Goal: Information Seeking & Learning: Learn about a topic

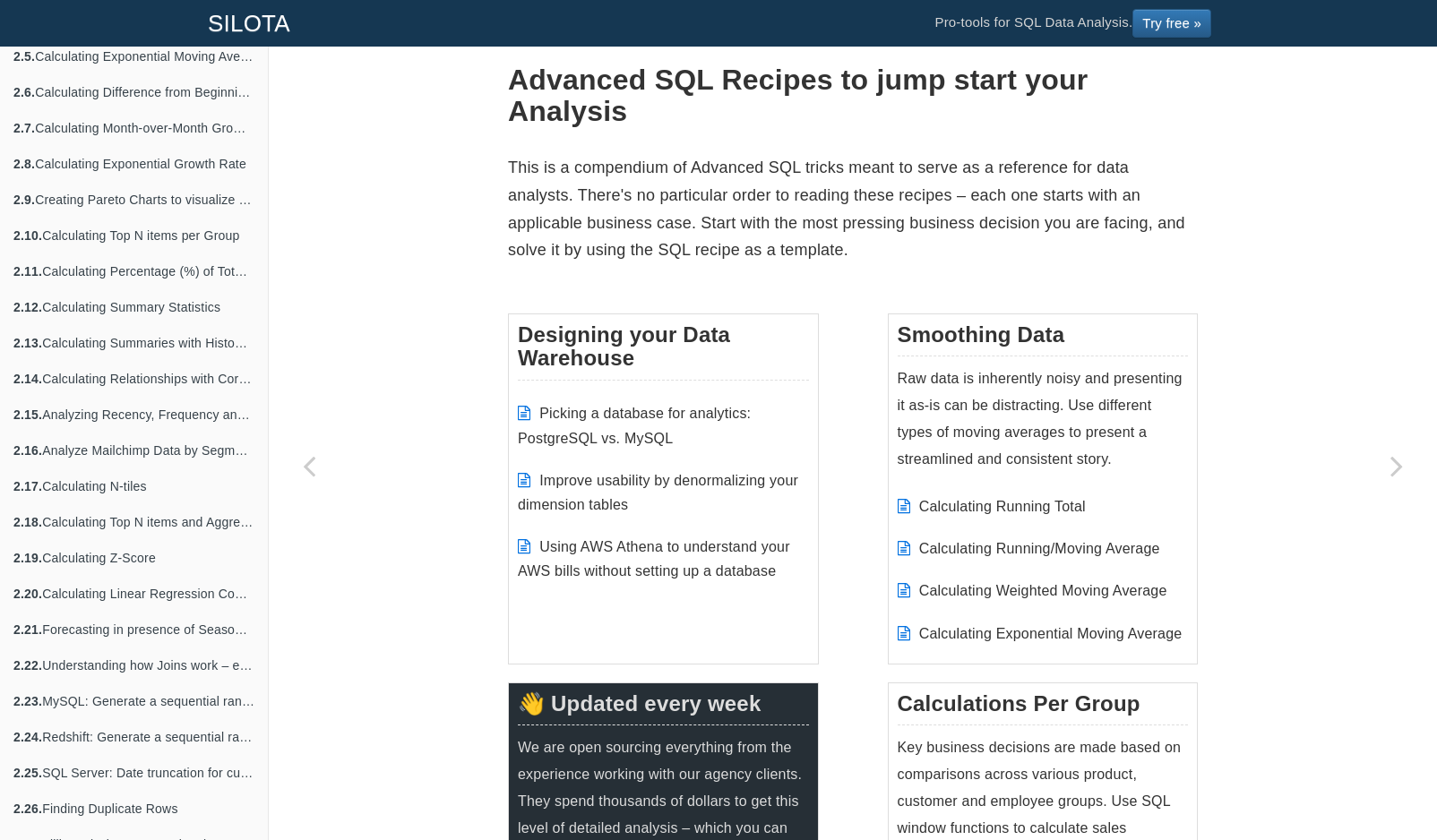
scroll to position [805, 0]
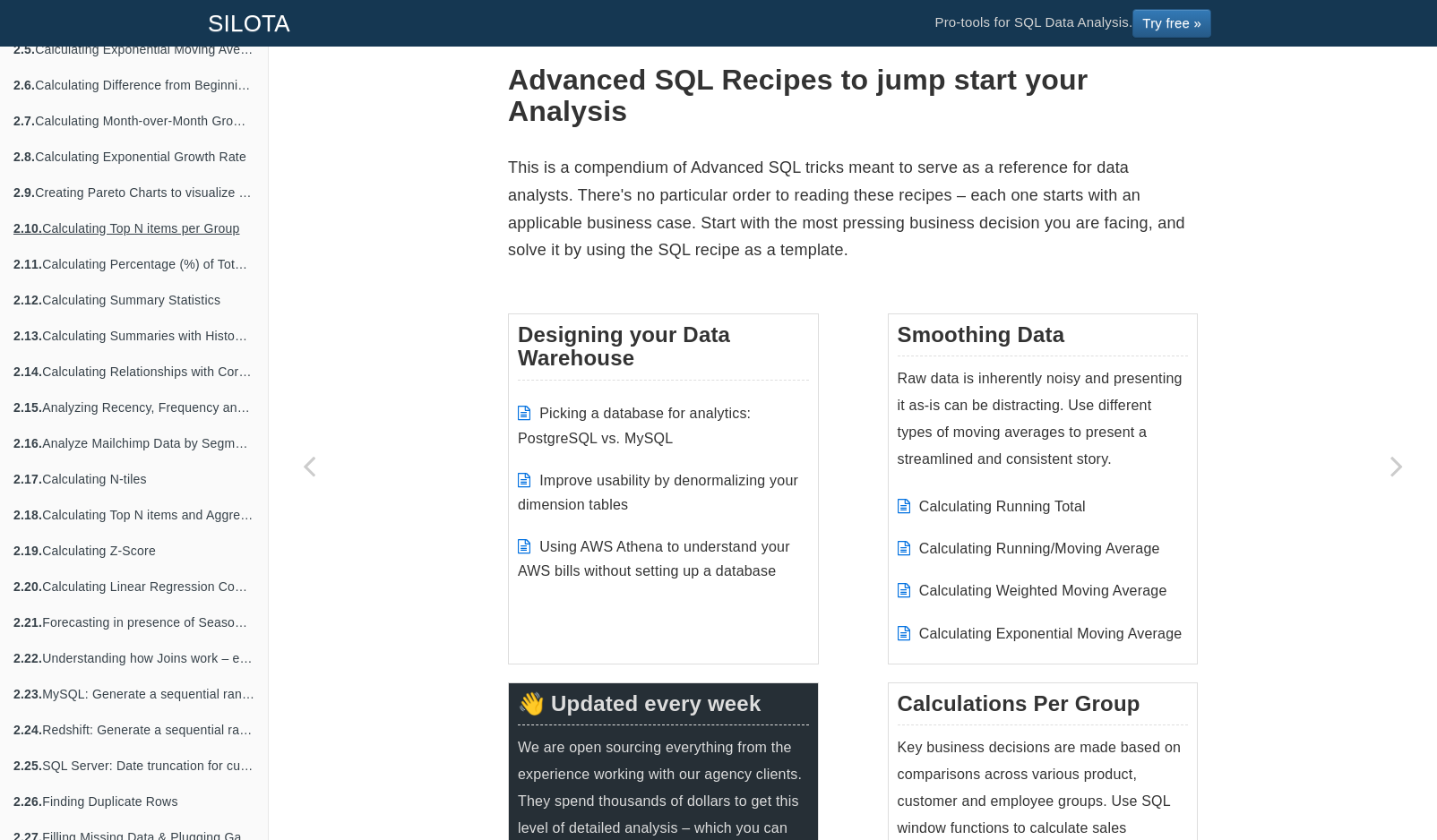
click at [189, 242] on link "2.10. Calculating Top N items per Group" at bounding box center [133, 229] width 268 height 36
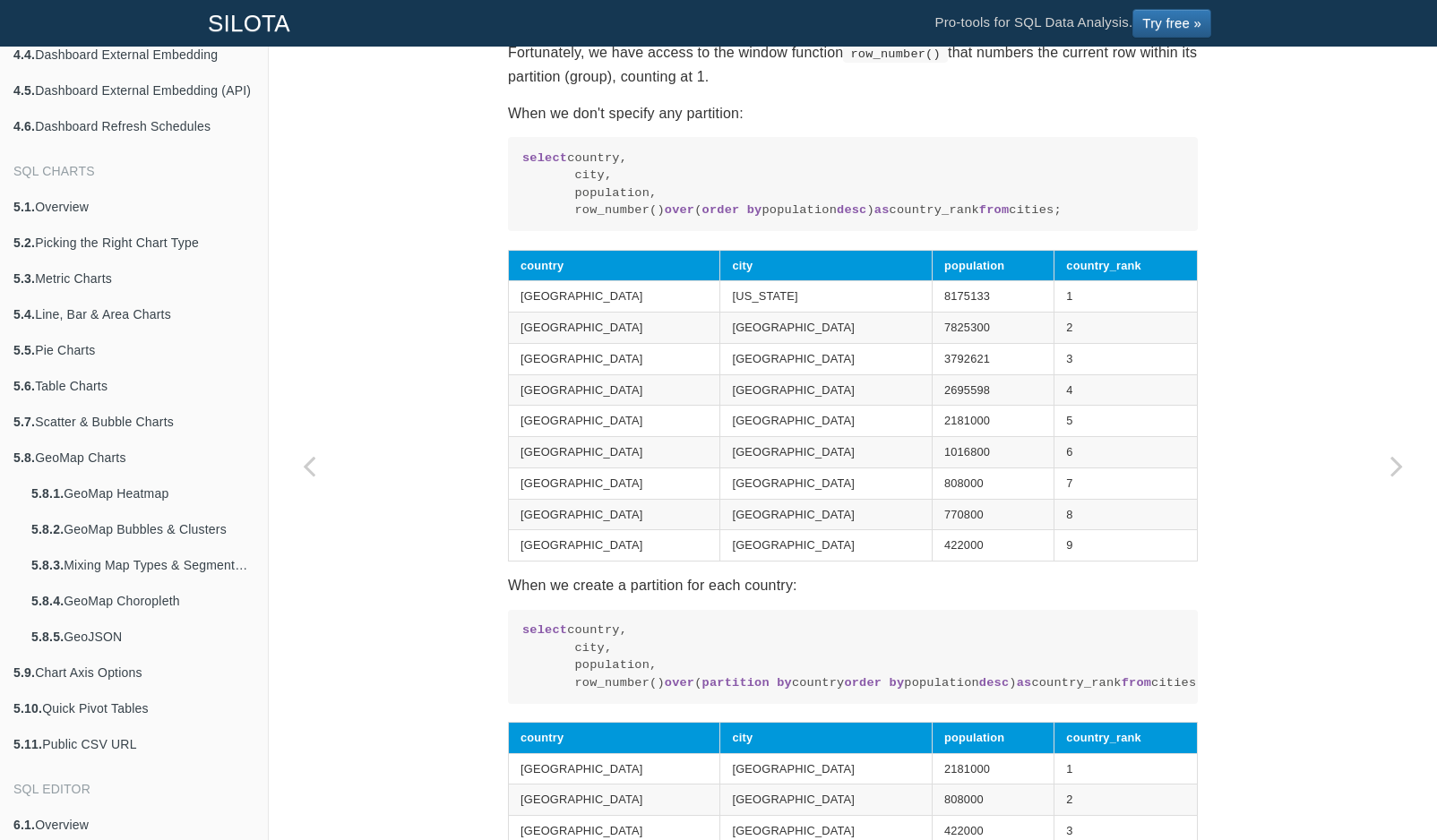
scroll to position [2287, 0]
click at [159, 236] on link "5.2. Picking the Right Chart Type" at bounding box center [133, 240] width 268 height 36
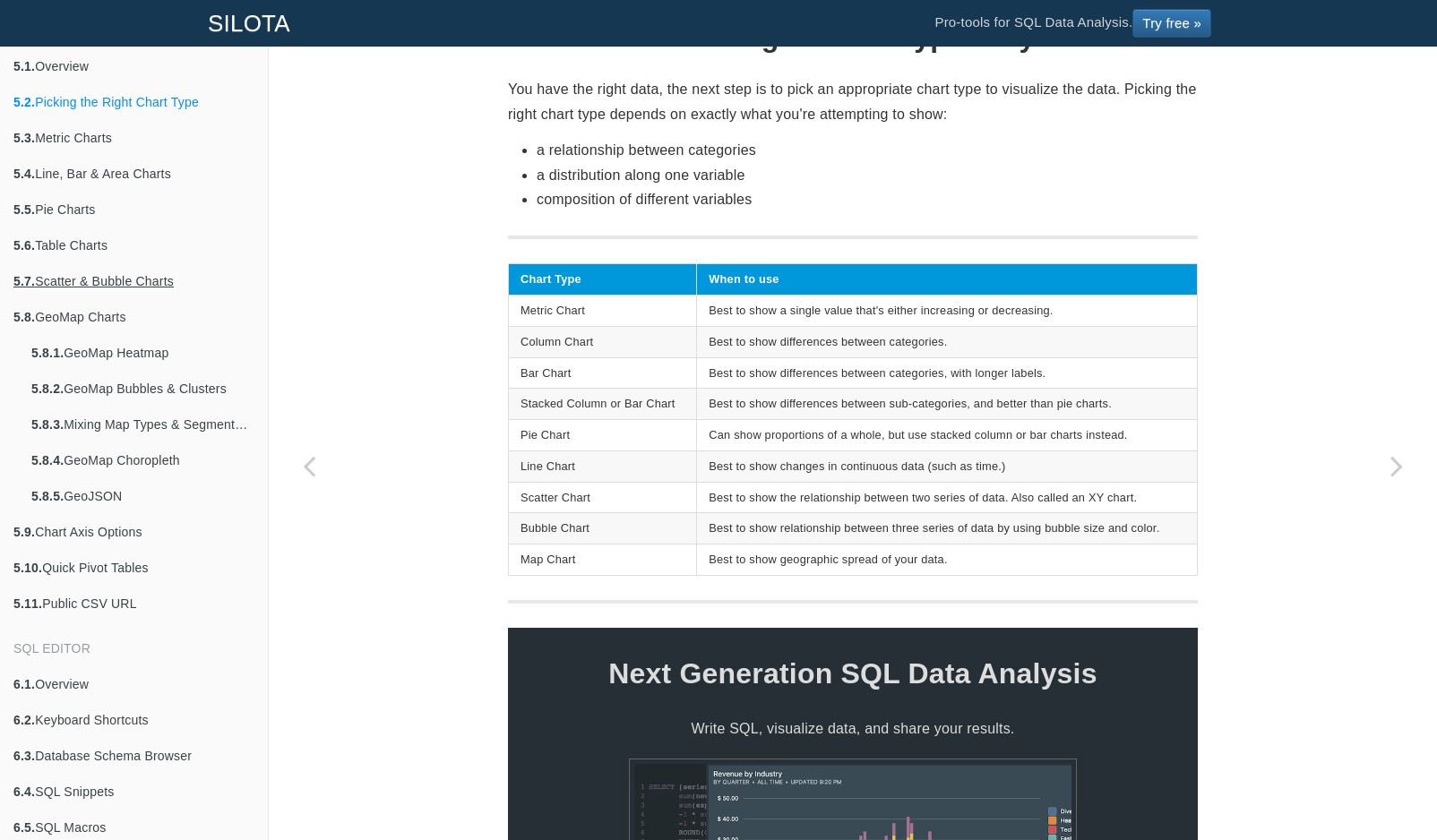
scroll to position [2430, 0]
click at [134, 140] on link "5.3. Metric Charts" at bounding box center [133, 135] width 268 height 36
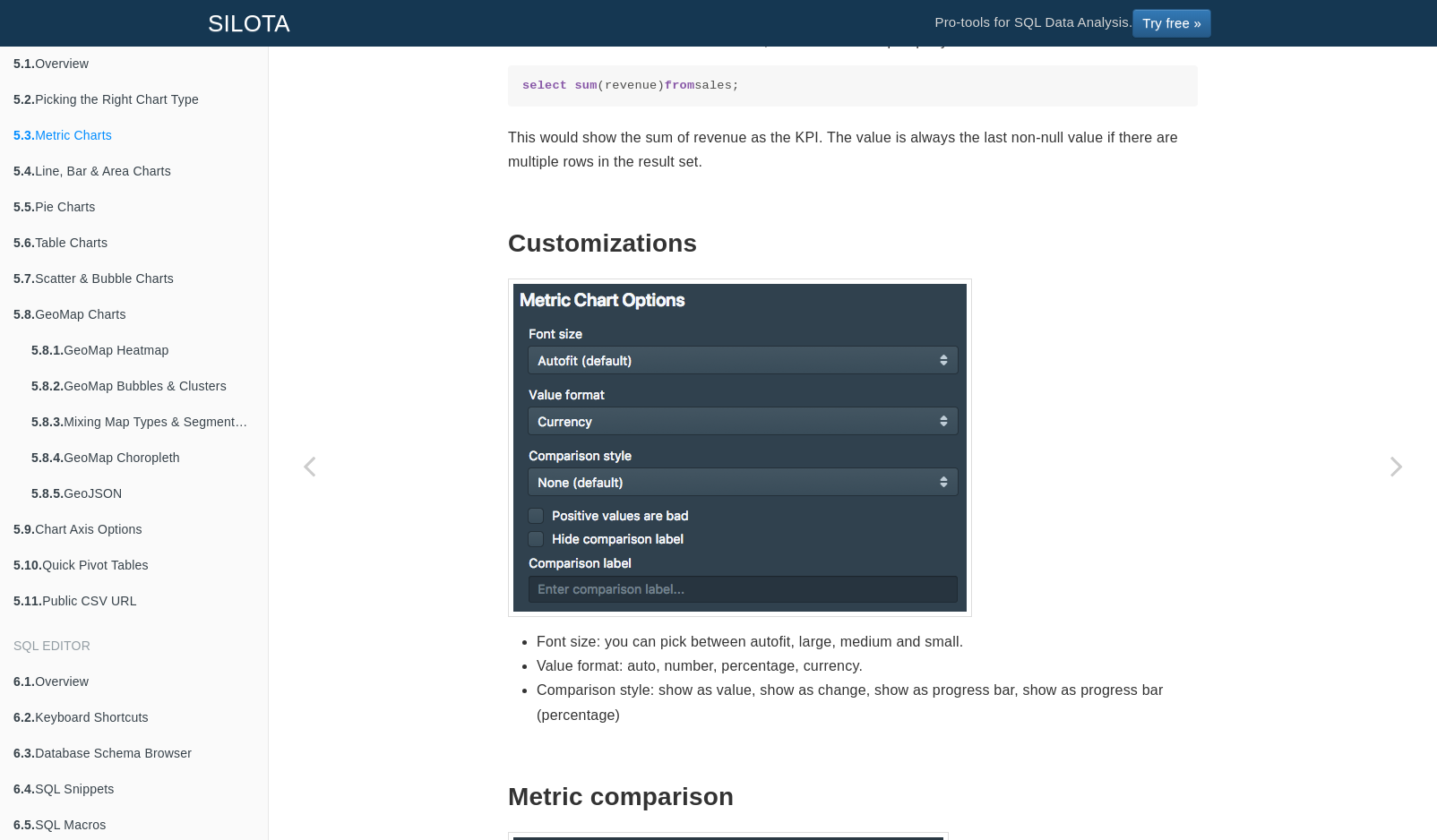
scroll to position [674, 0]
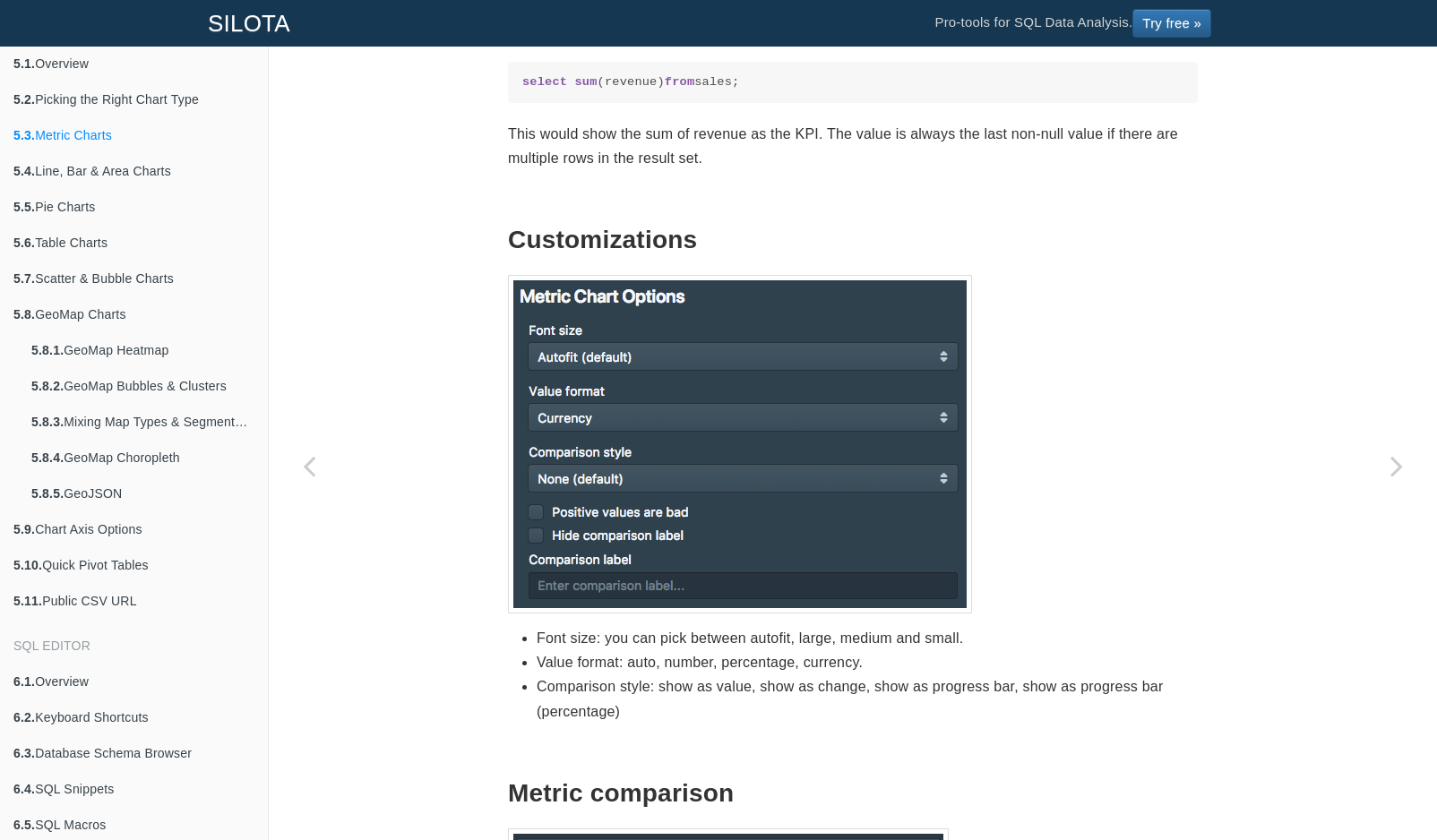
click at [1105, 319] on p at bounding box center [853, 444] width 690 height 339
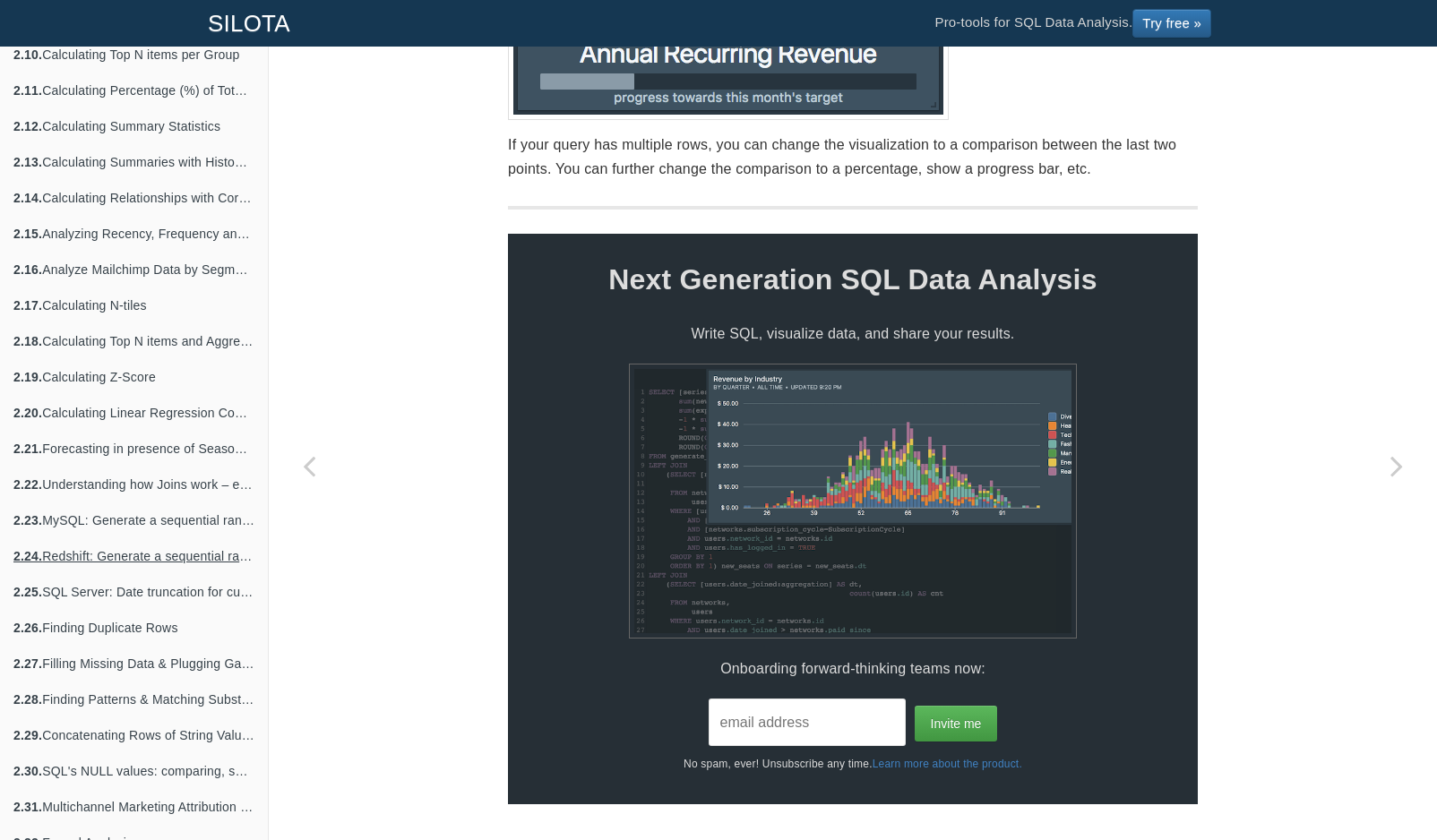
scroll to position [977, 0]
click at [175, 486] on link "2.22. Understanding how Joins work – examples with Javascript implementation" at bounding box center [133, 485] width 268 height 36
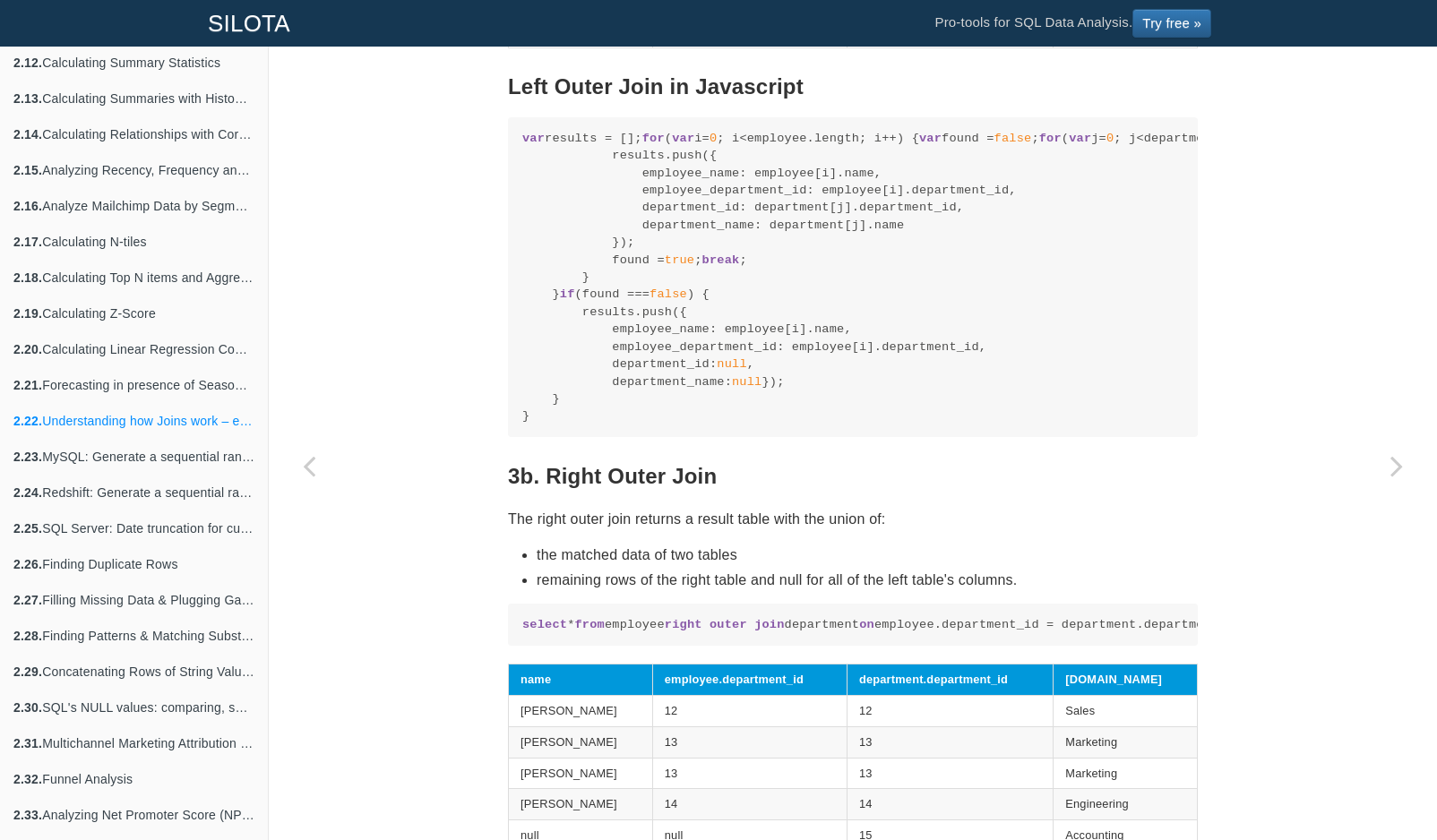
scroll to position [1054, 0]
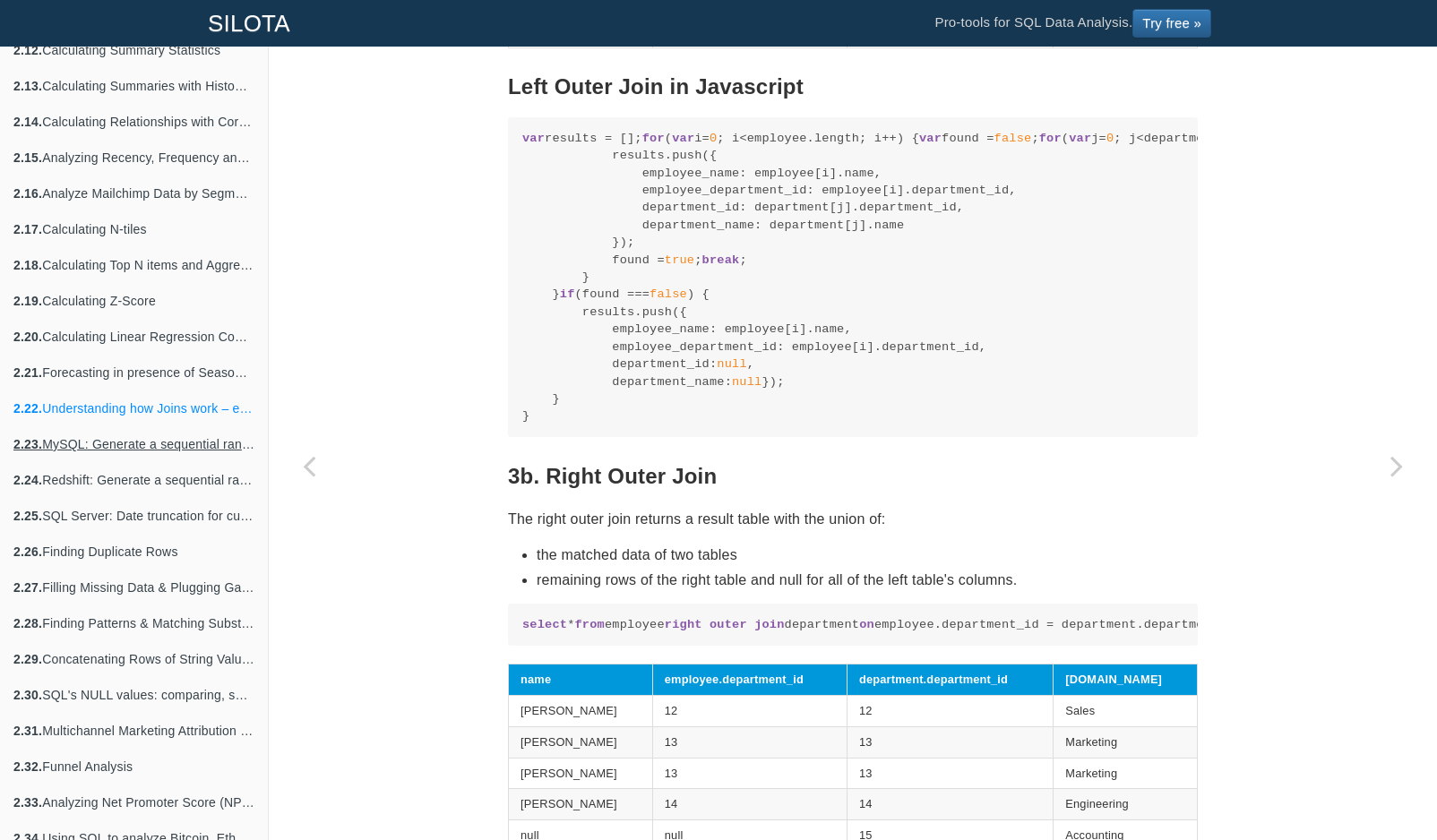
click at [192, 446] on link "2.23. MySQL: Generate a sequential range of numbers for time series analysis" at bounding box center [133, 445] width 268 height 36
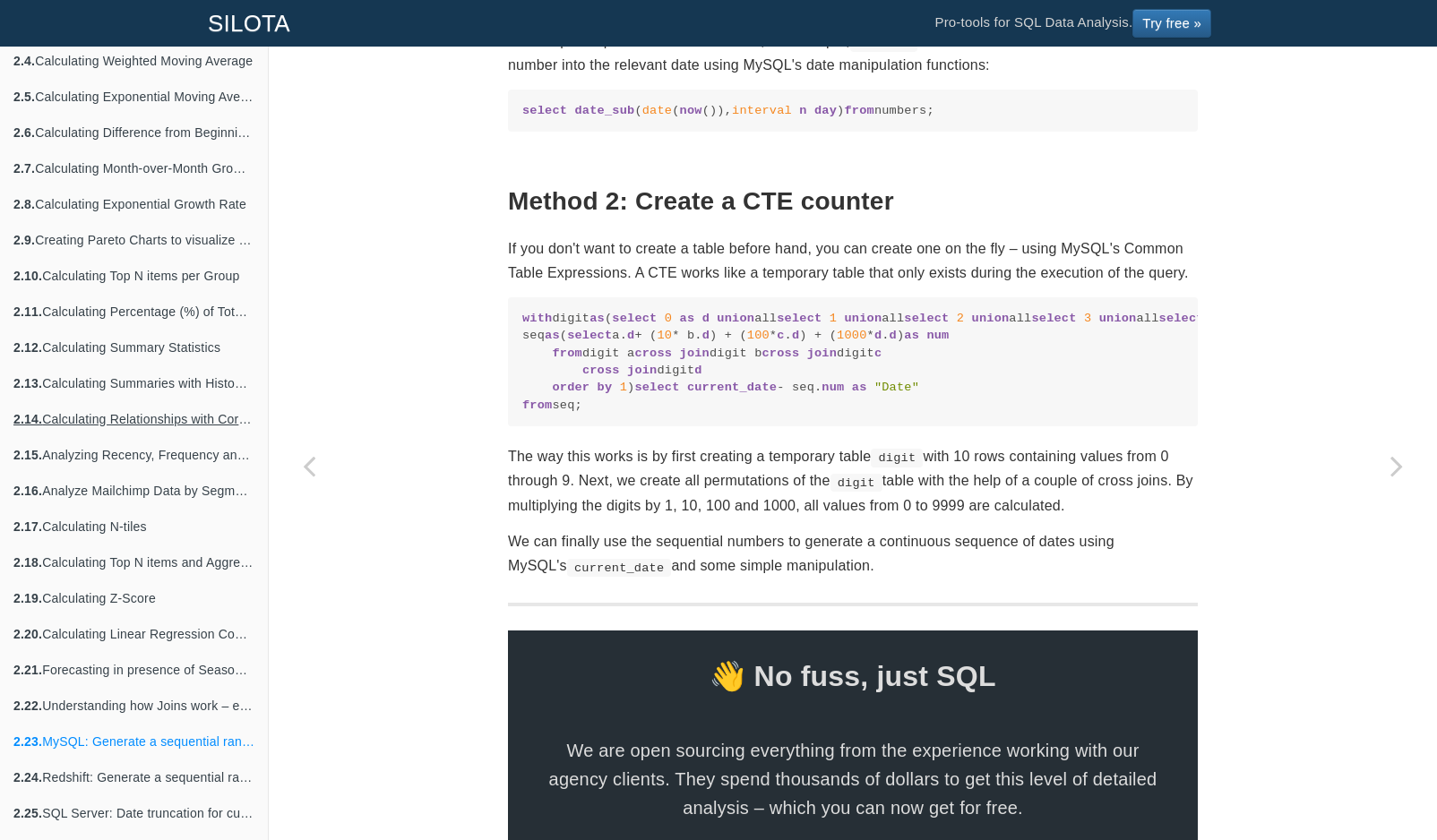
scroll to position [756, 0]
click at [176, 364] on link "2.12. Calculating Summary Statistics" at bounding box center [133, 349] width 268 height 36
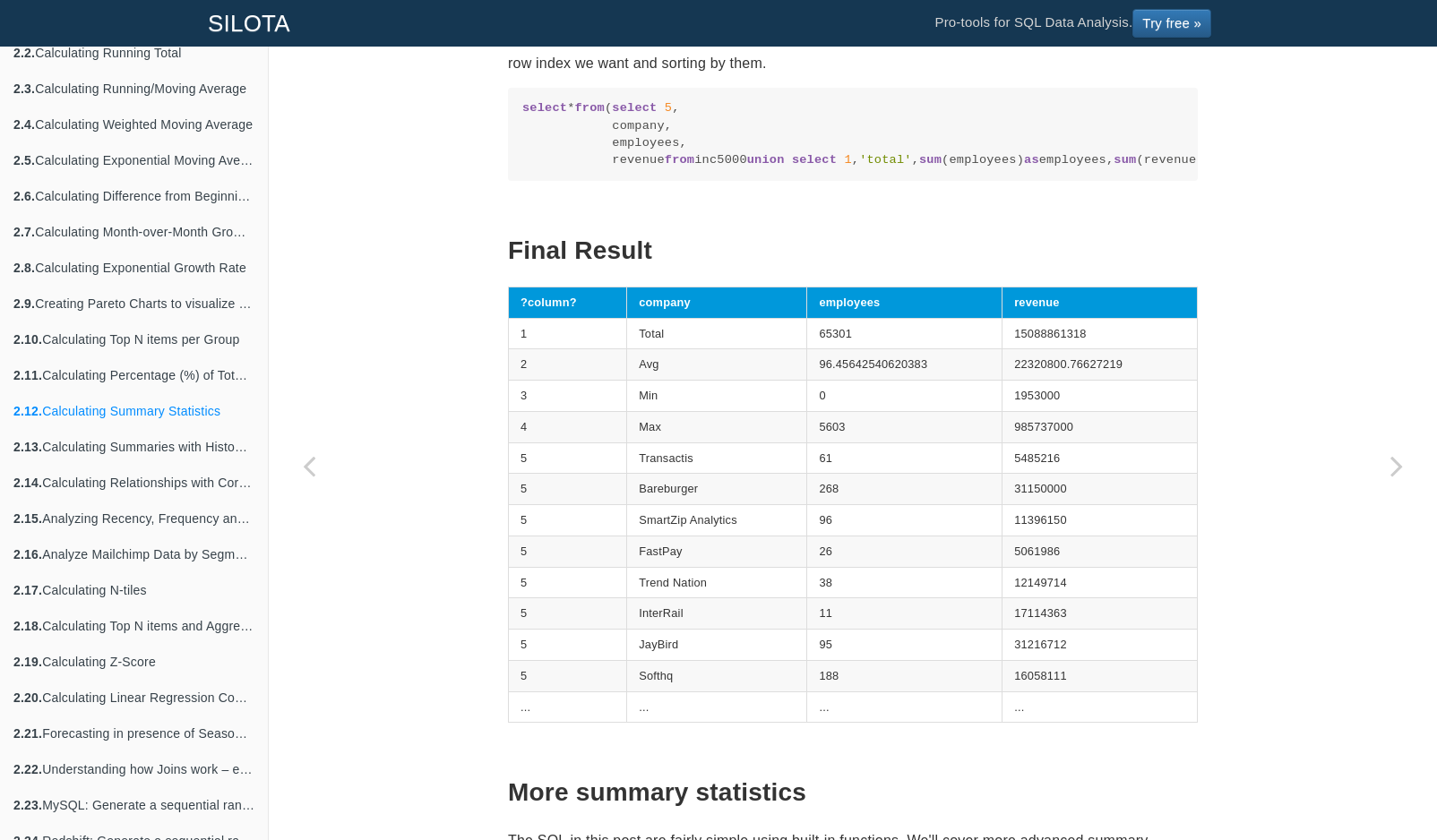
scroll to position [661, 0]
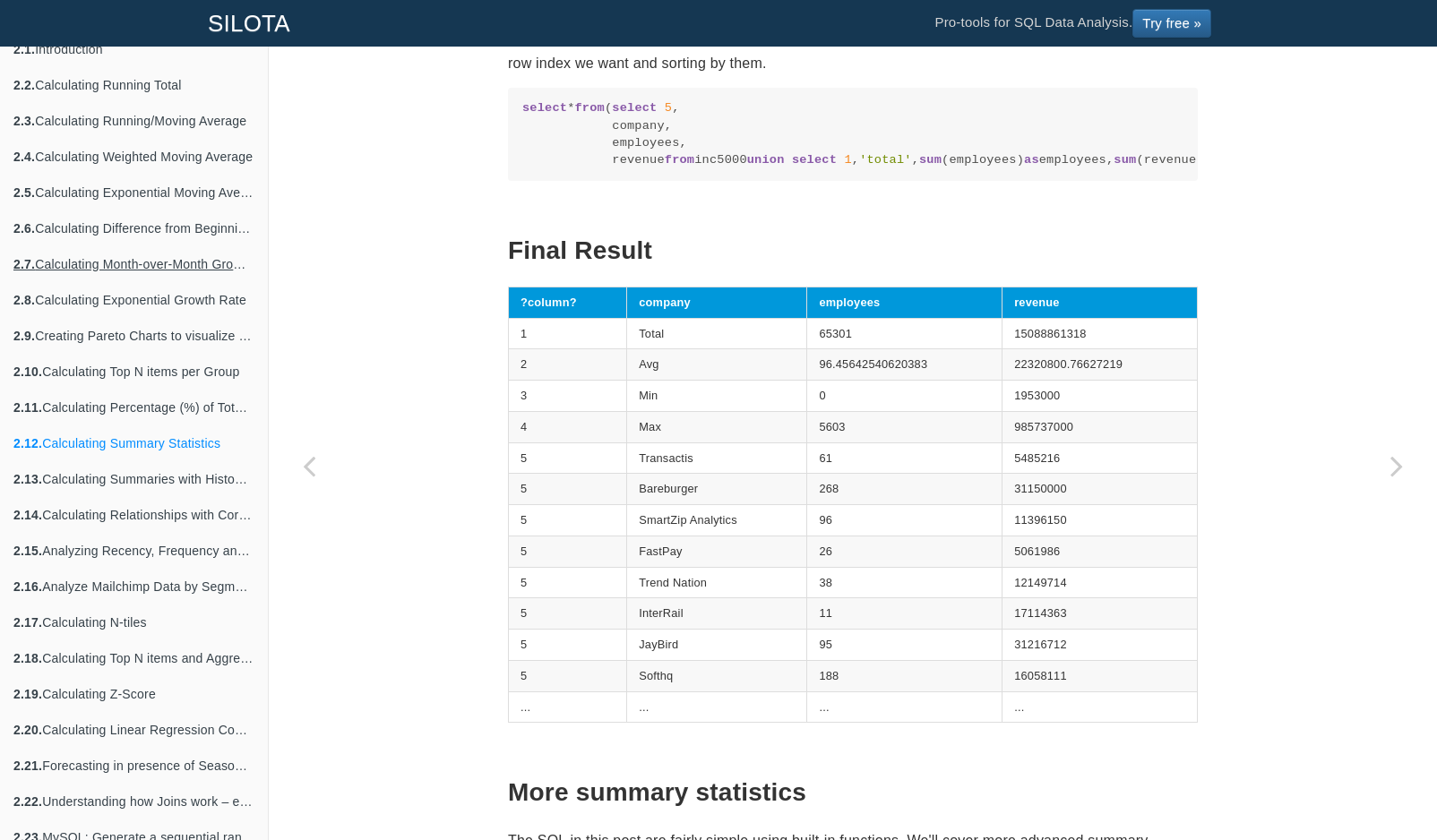
click at [178, 272] on link "2.7. Calculating Month-over-Month Growth Rate" at bounding box center [133, 264] width 268 height 36
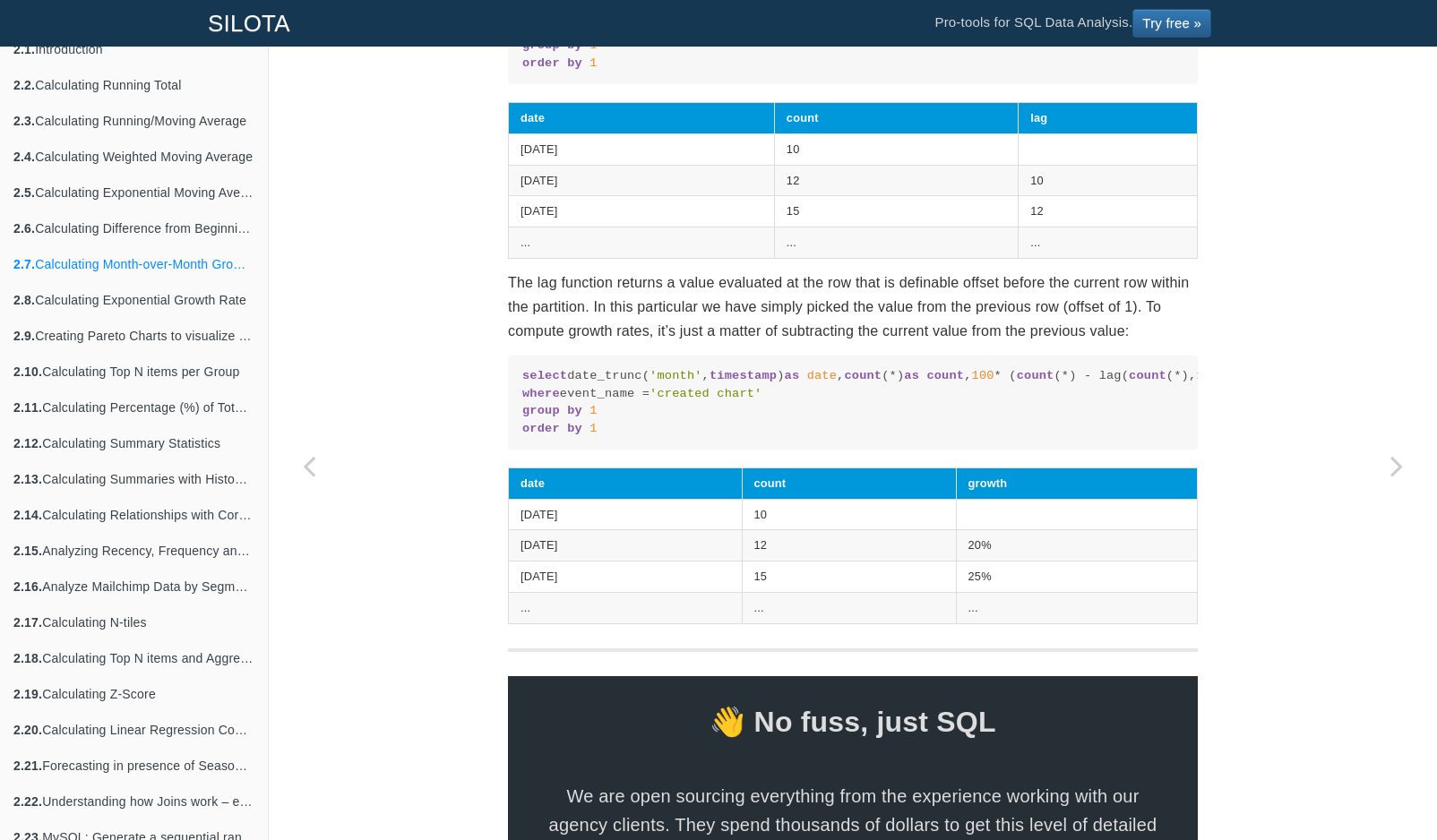
scroll to position [792, 0]
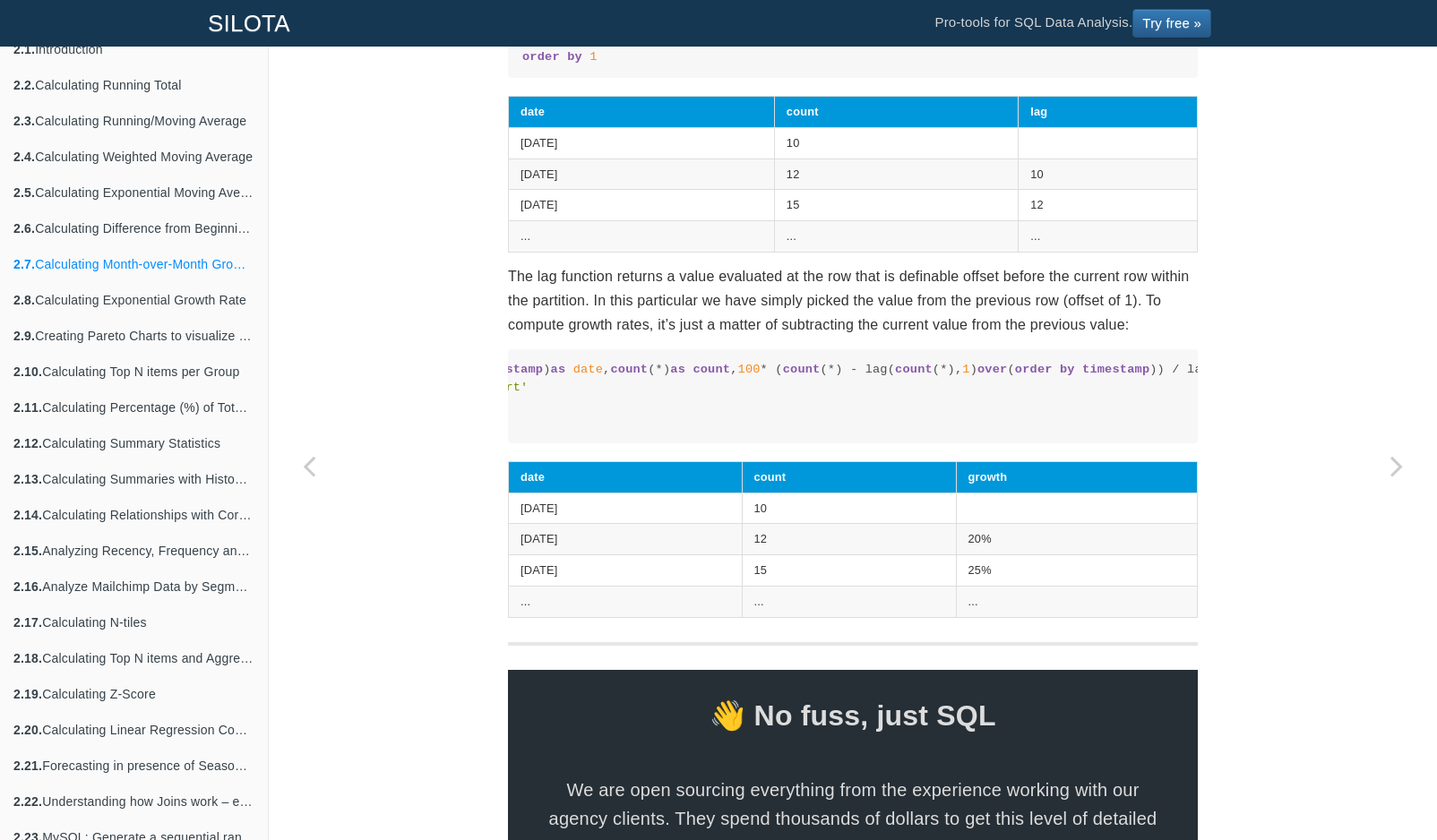
click at [950, 431] on code "select date_trunc( 'month' , timestamp ) as date , count (*) as count , 100 * (…" at bounding box center [619, 395] width 662 height 70
click at [1108, 444] on pre "select date_trunc( 'month' , timestamp ) as date , count (*) as count , 100 * (…" at bounding box center [853, 396] width 690 height 94
click at [136, 539] on link "2.15. Analyzing Recency, Frequency and Monetary value to index your best custom…" at bounding box center [133, 551] width 268 height 36
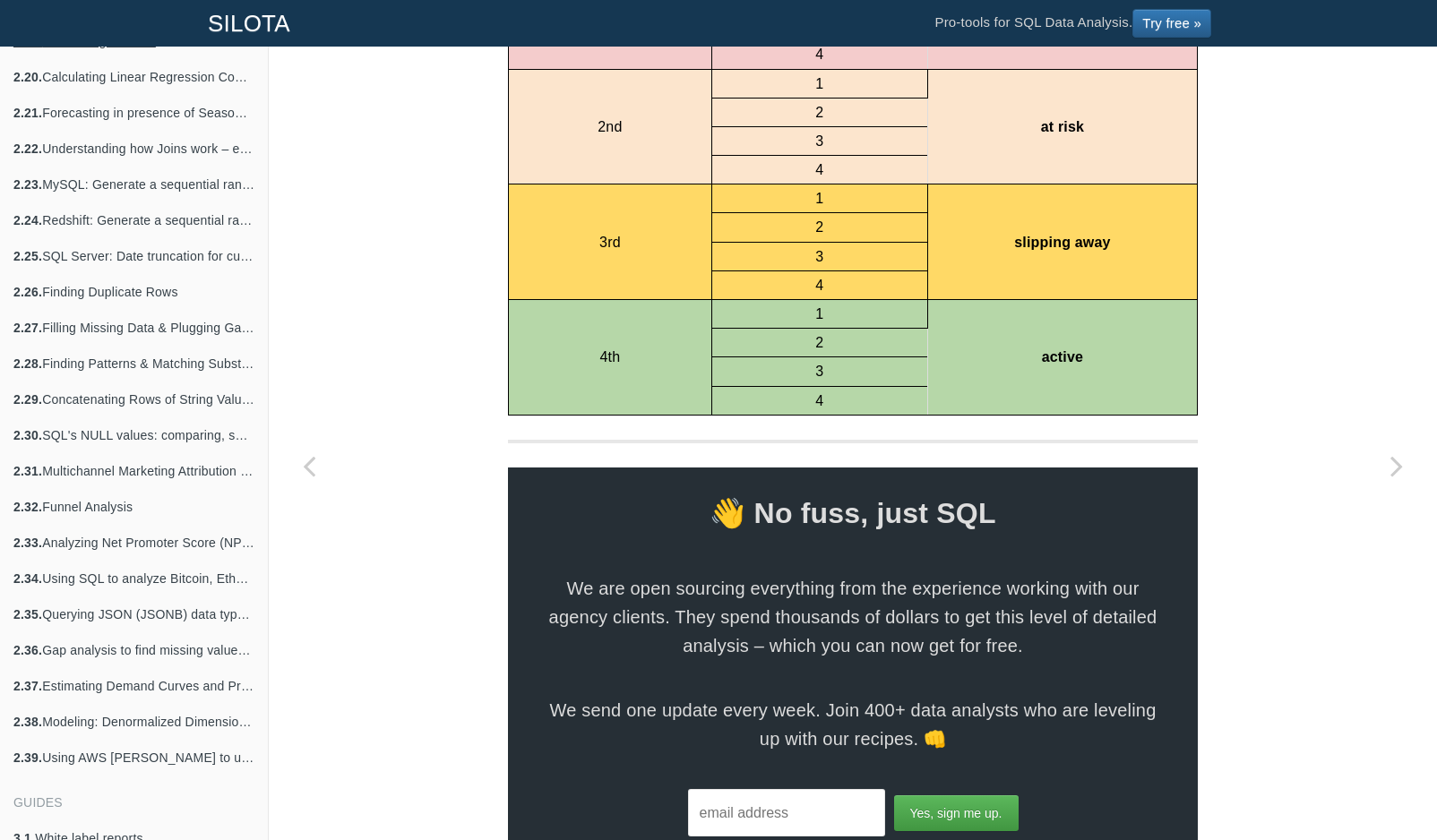
scroll to position [1323, 0]
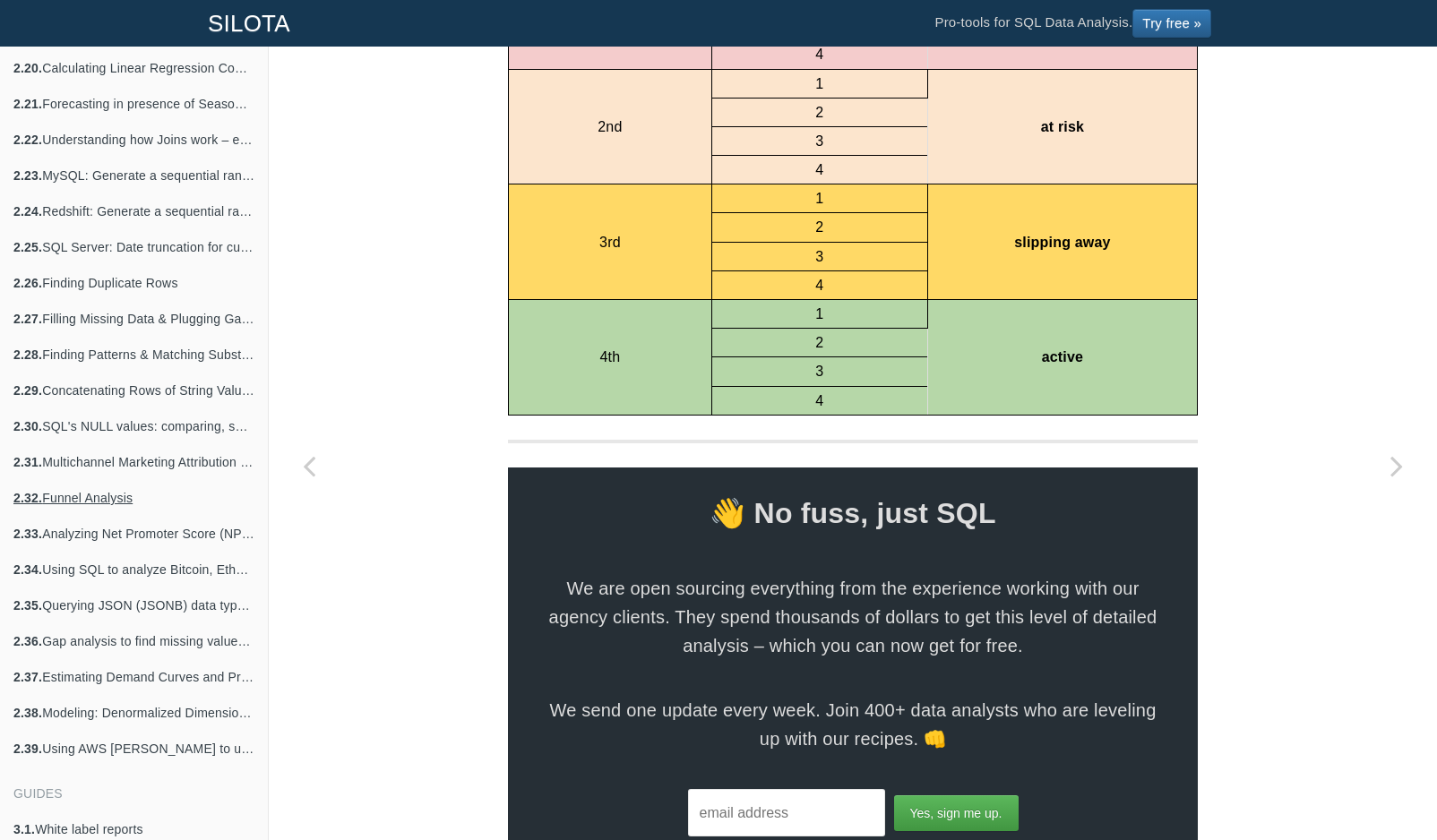
click at [138, 496] on link "2.32. Funnel Analysis" at bounding box center [133, 498] width 268 height 36
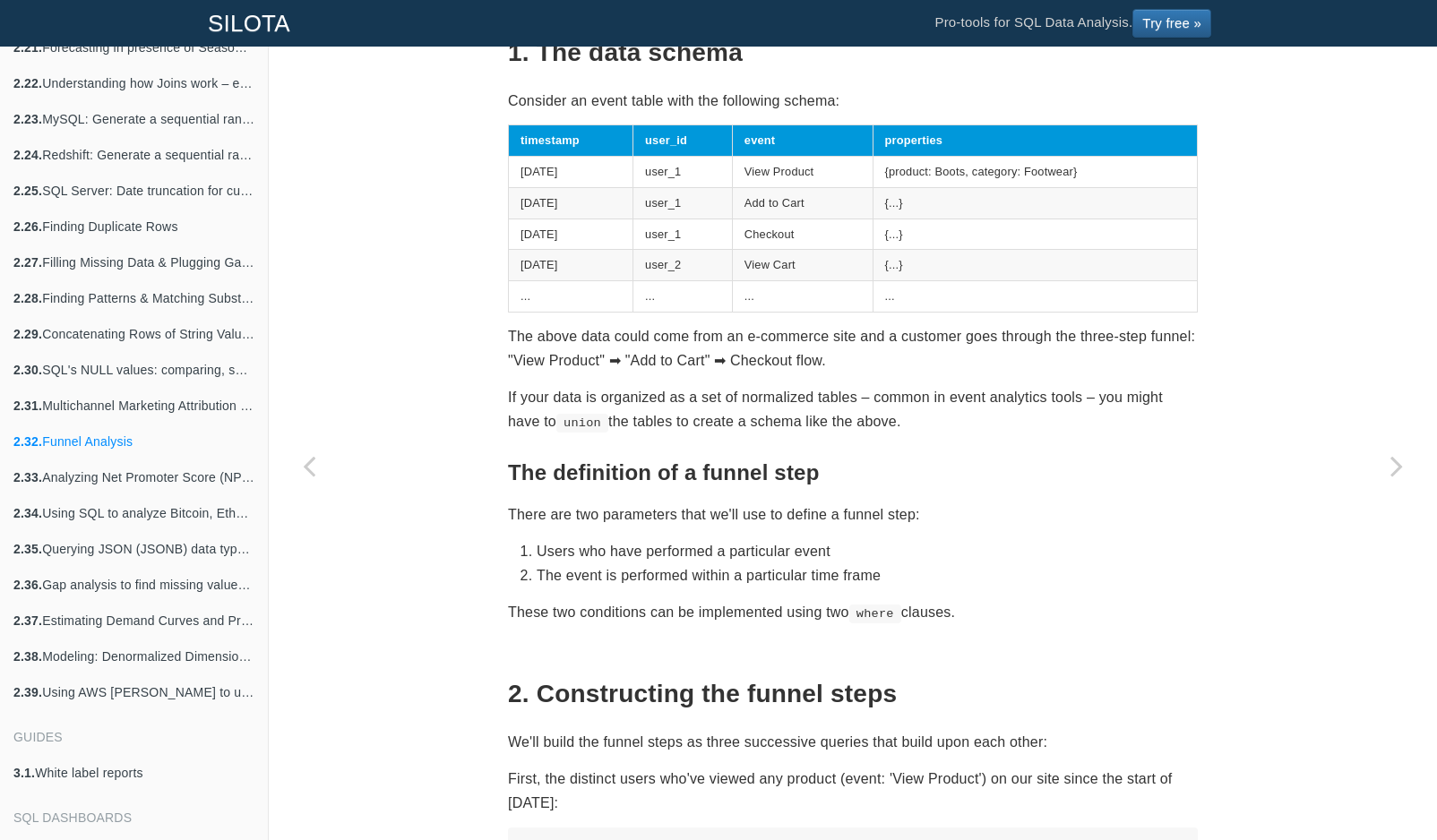
scroll to position [1391, 0]
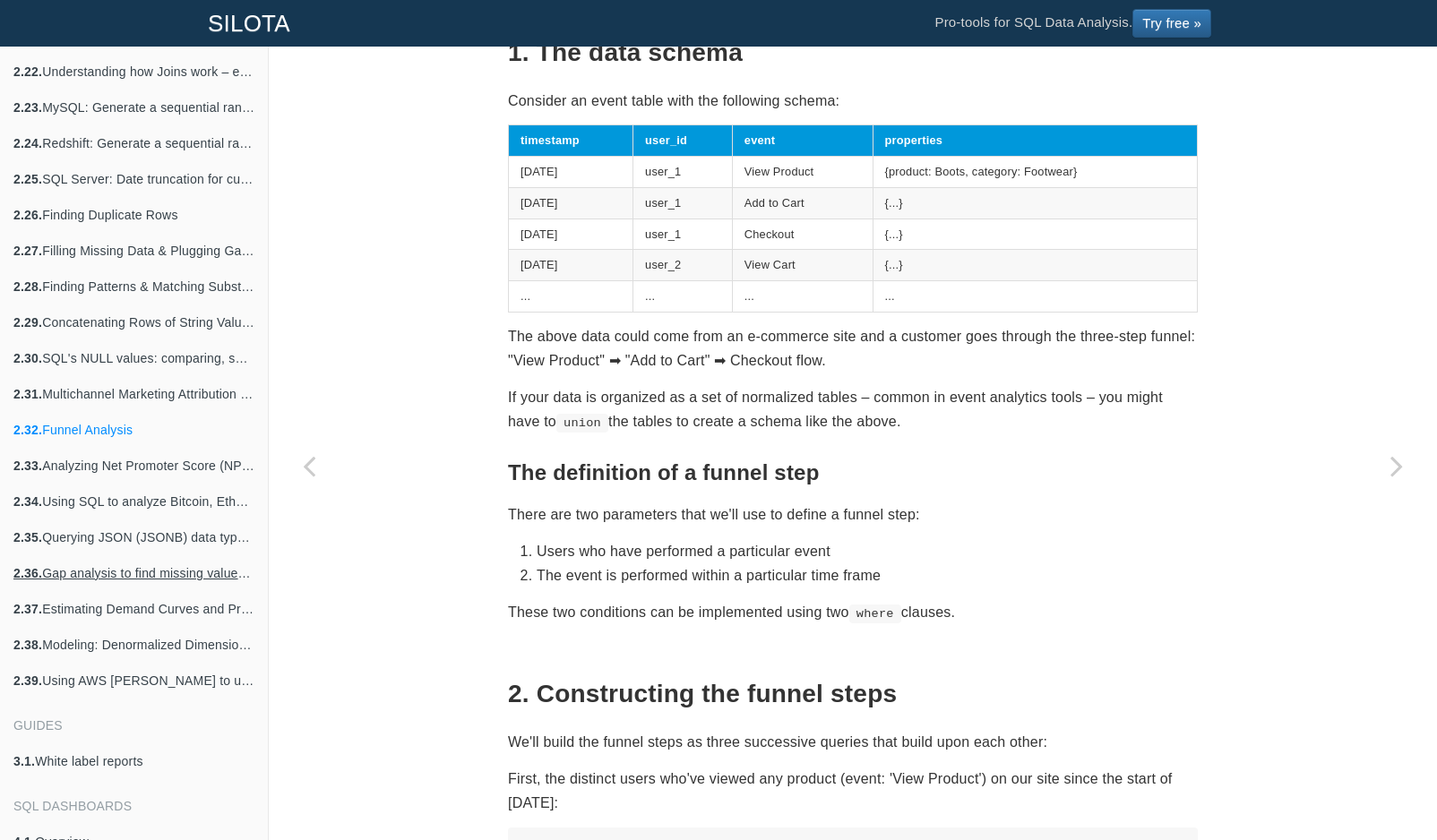
click at [170, 581] on link "2.36. Gap analysis to find missing values in a sequence" at bounding box center [133, 573] width 268 height 36
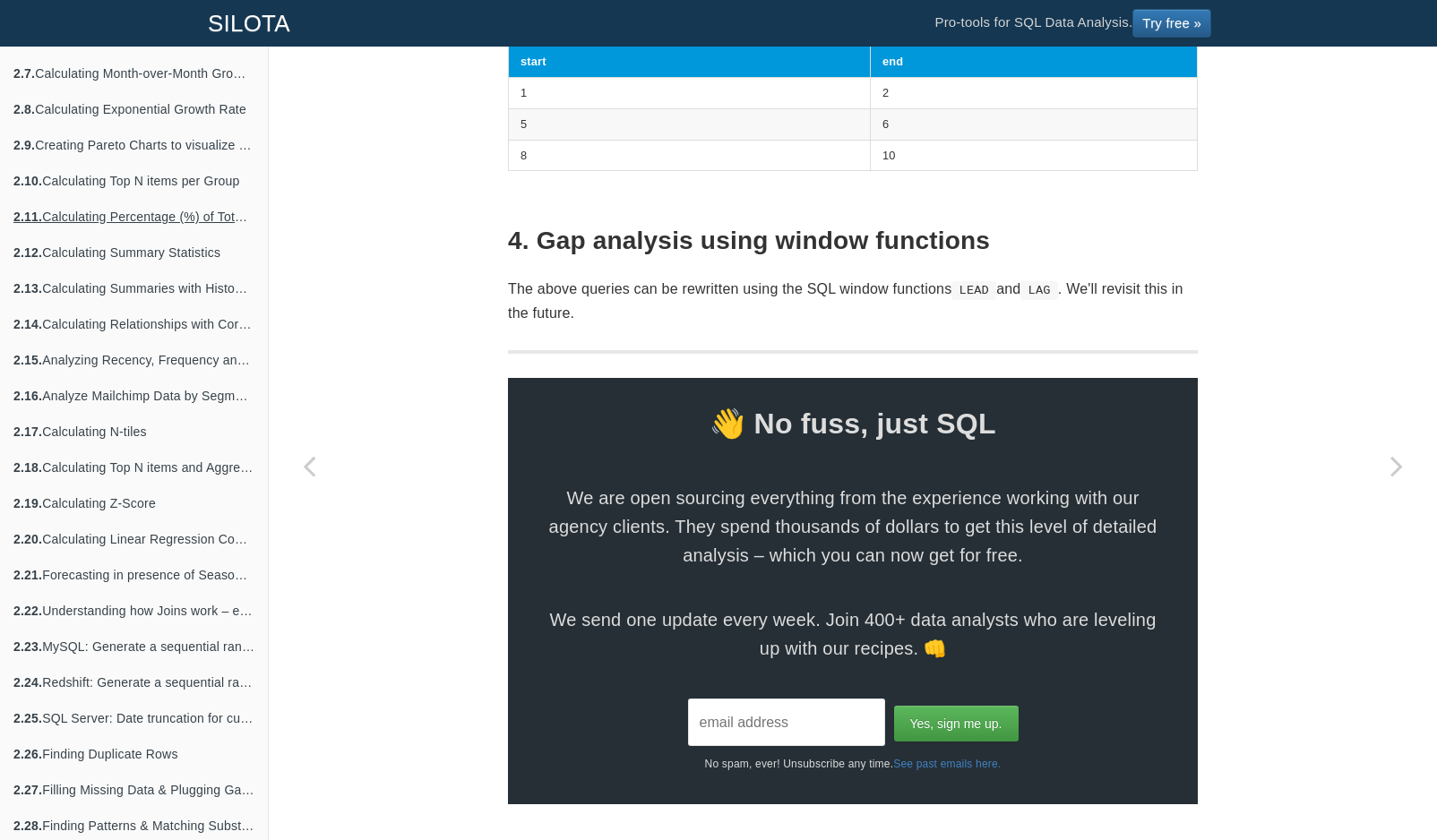
scroll to position [853, 0]
click at [212, 470] on link "2.18. Calculating Top N items and Aggregating (sum) the remainder into "All oth…" at bounding box center [133, 466] width 268 height 36
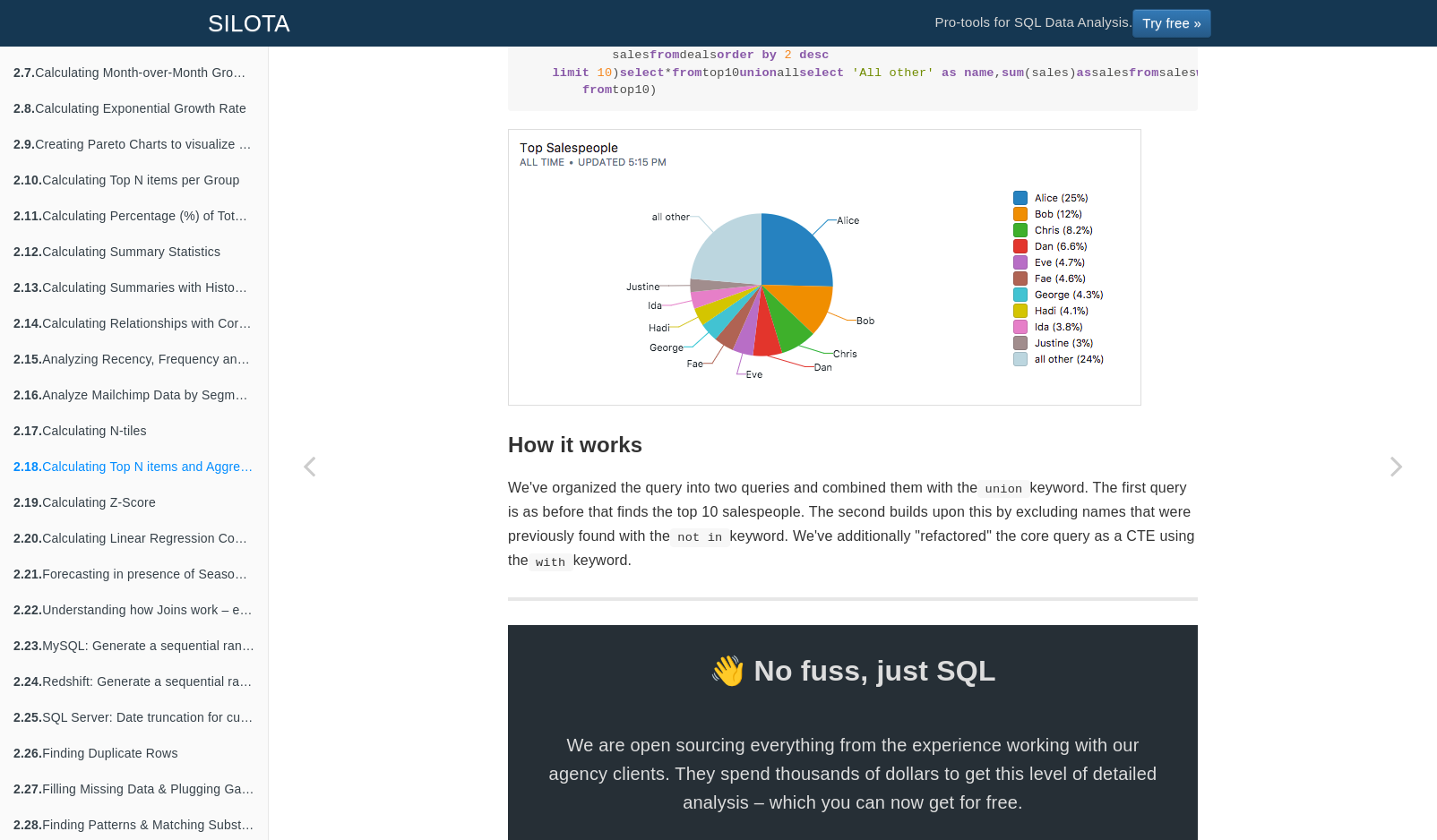
scroll to position [2386, 0]
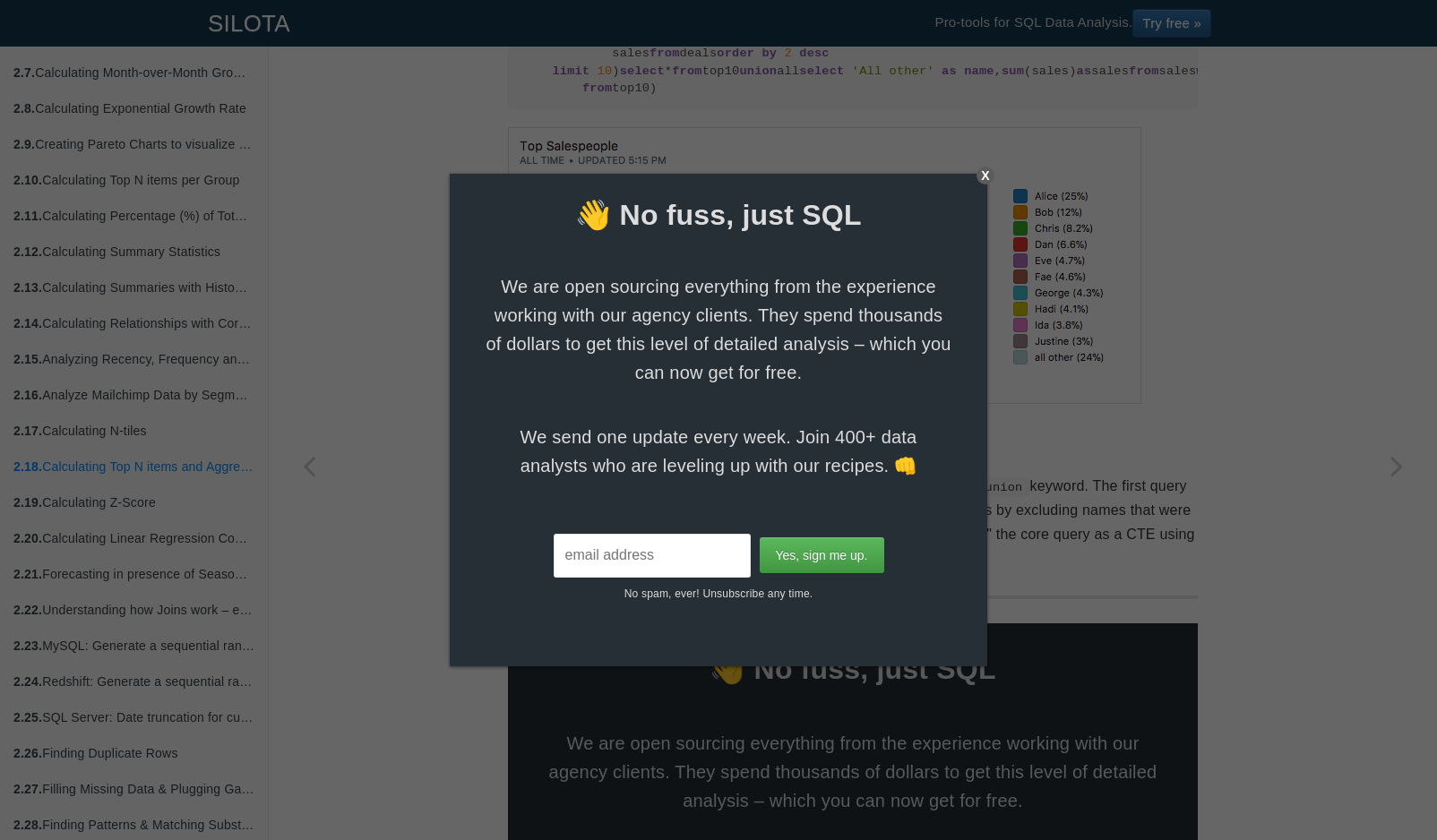
click at [984, 178] on div "X" at bounding box center [985, 176] width 18 height 18
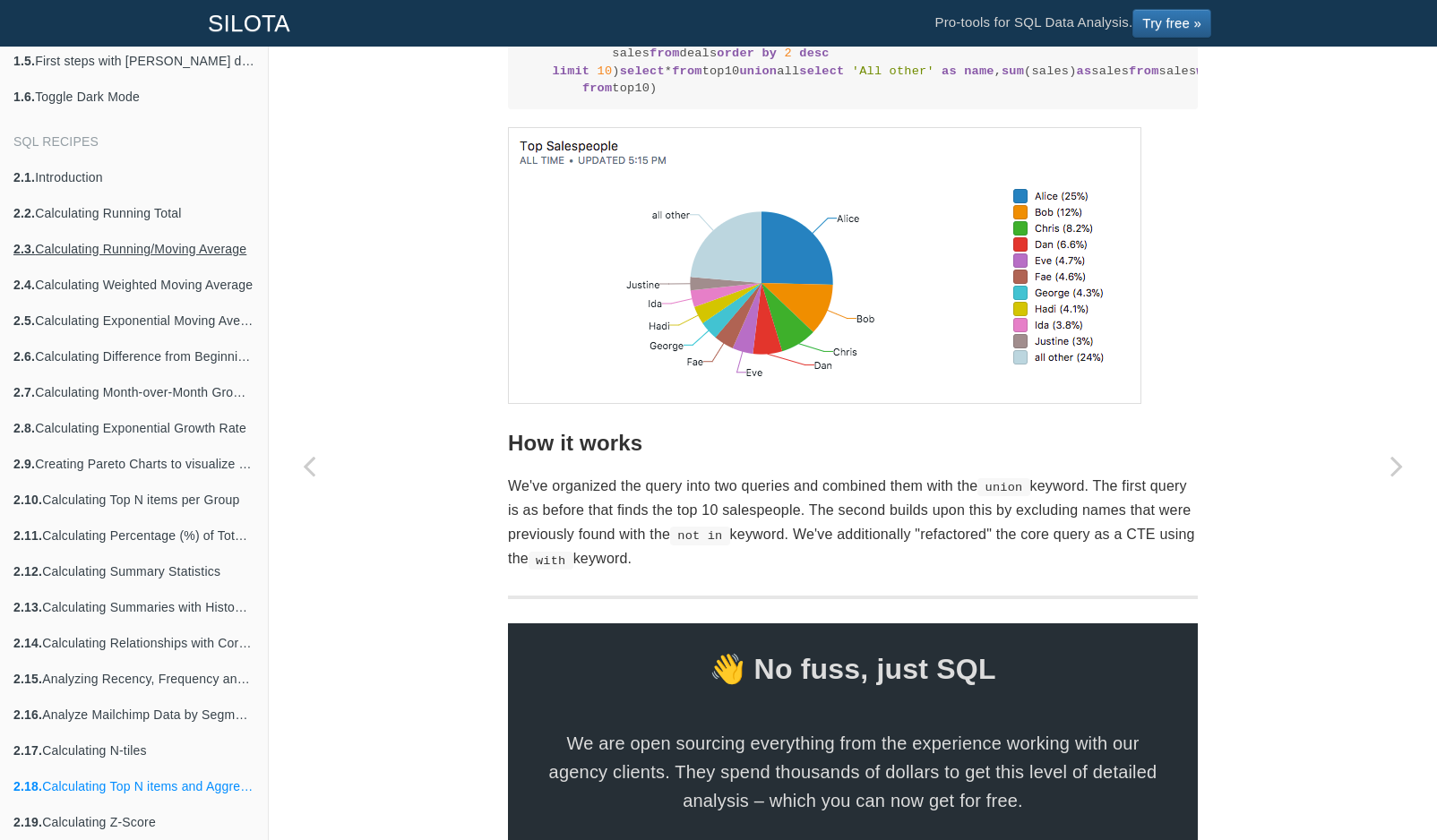
scroll to position [542, 0]
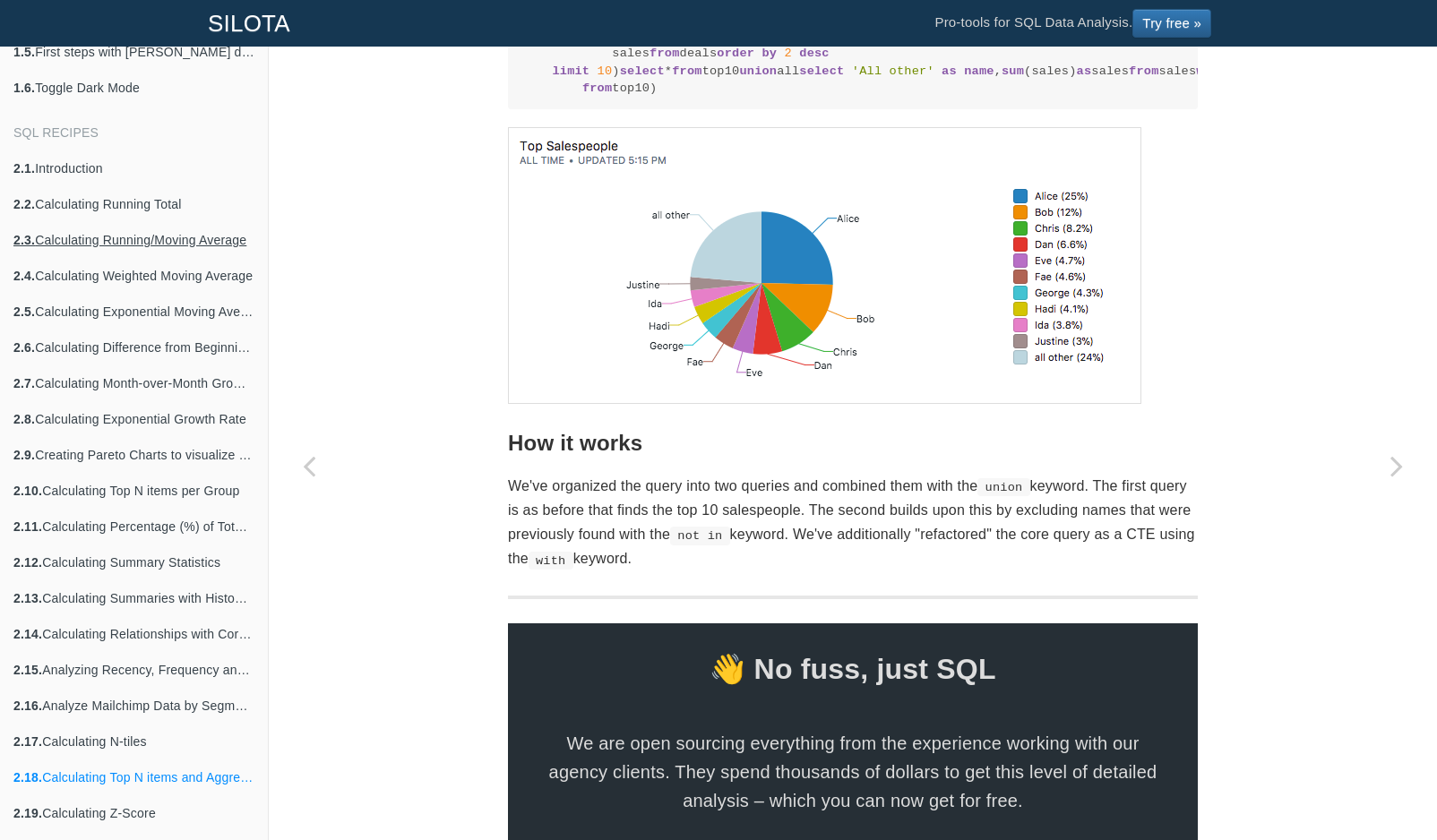
click at [173, 240] on link "2.3. Calculating Running/Moving Average" at bounding box center [133, 239] width 268 height 36
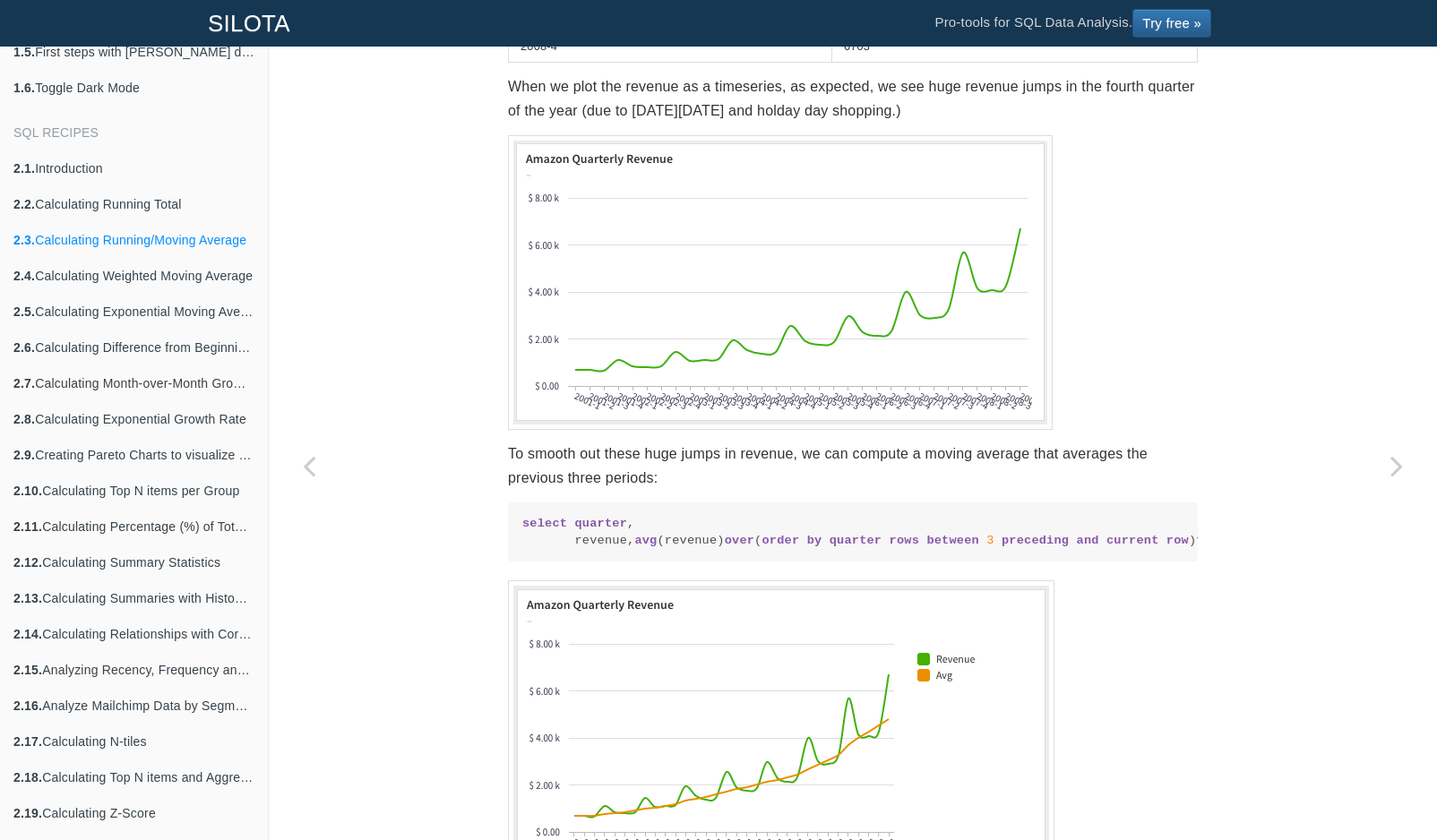
scroll to position [626, 0]
click at [180, 375] on link "2.7. Calculating Month-over-Month Growth Rate" at bounding box center [133, 383] width 268 height 36
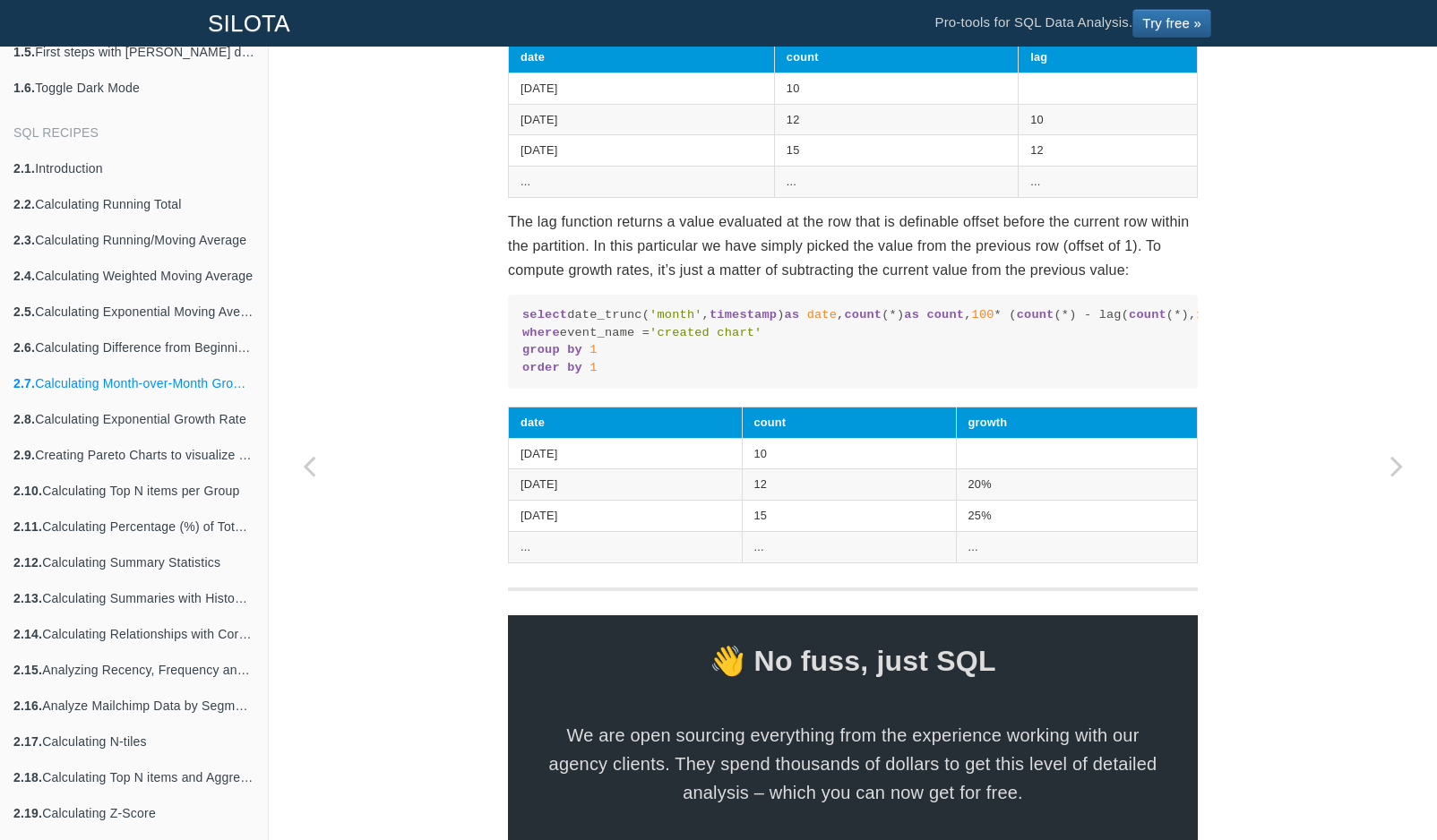
scroll to position [848, 0]
